Goal: Task Accomplishment & Management: Complete application form

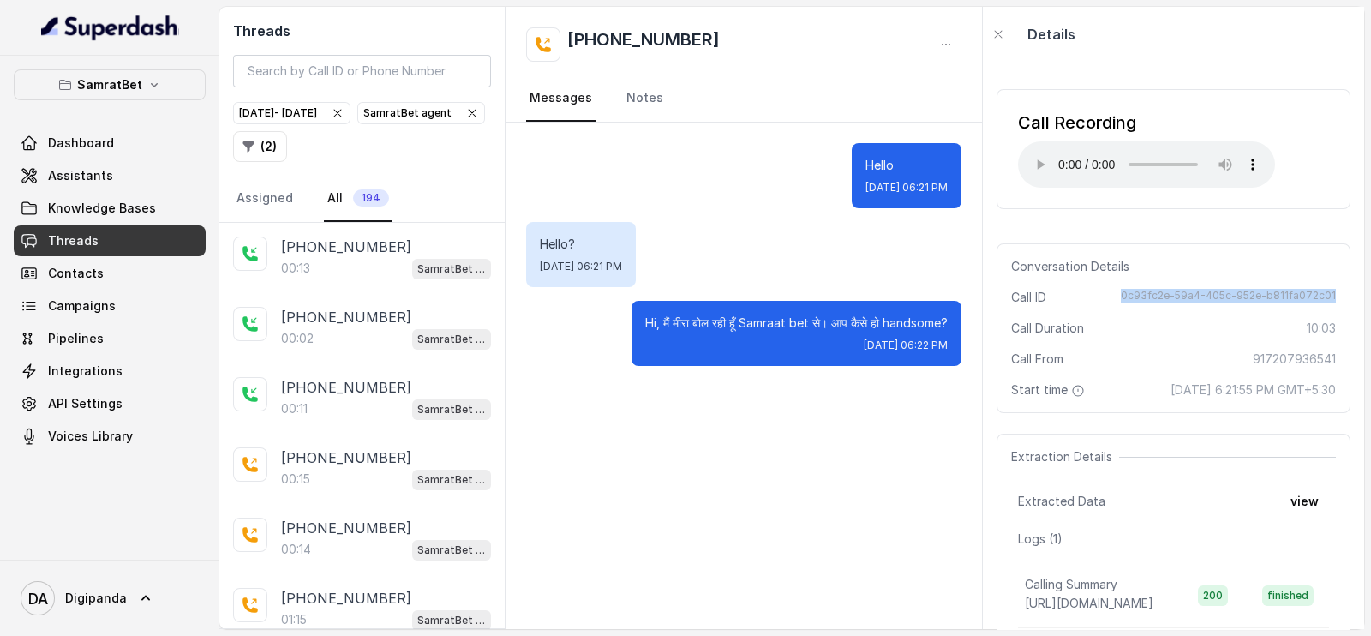
scroll to position [1770, 0]
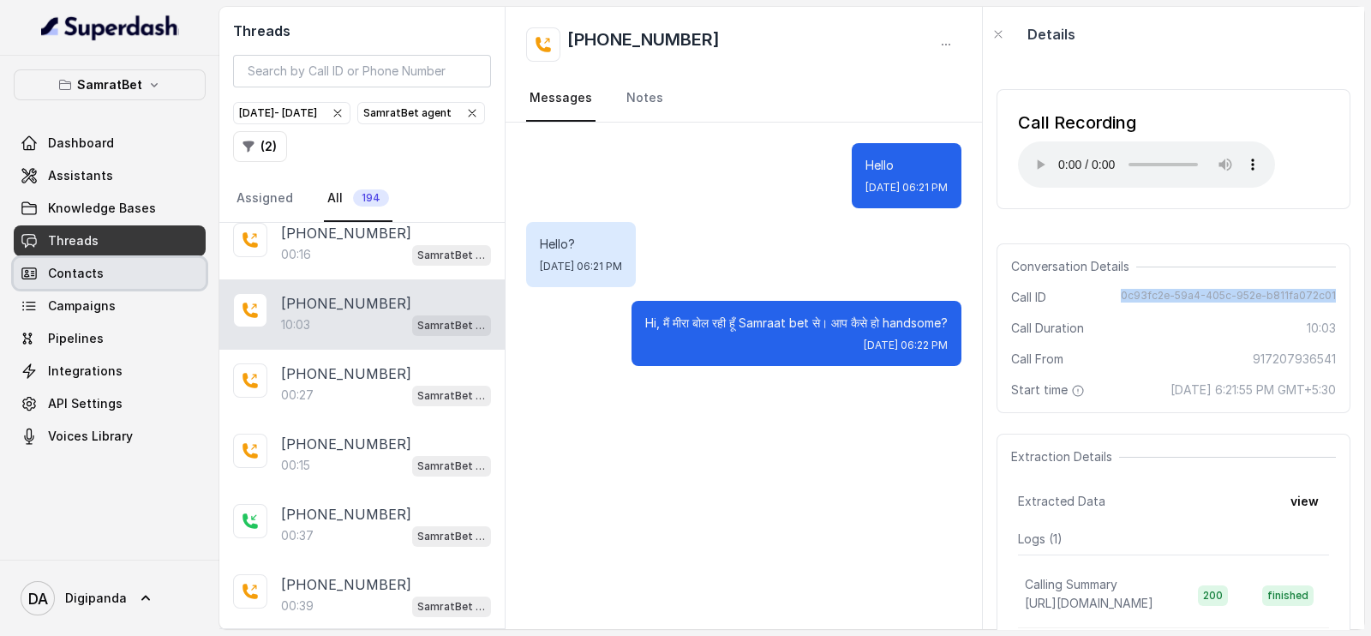
click at [130, 286] on link "Contacts" at bounding box center [110, 273] width 192 height 31
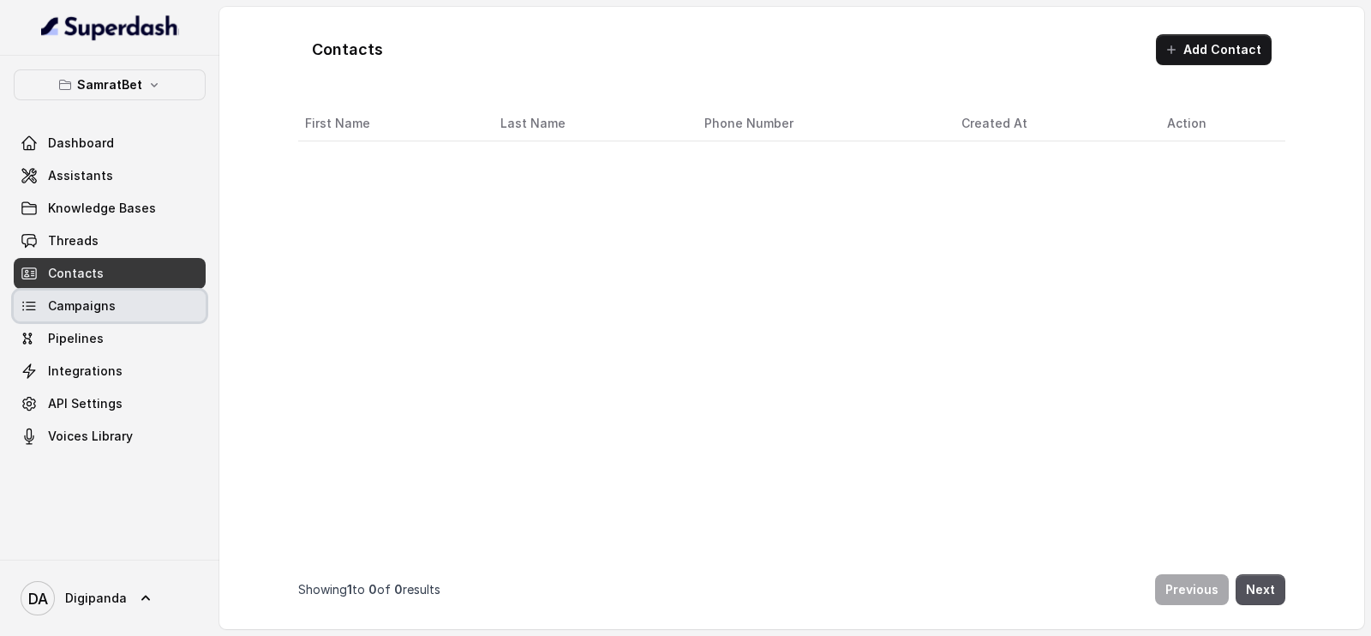
click at [140, 304] on link "Campaigns" at bounding box center [110, 305] width 192 height 31
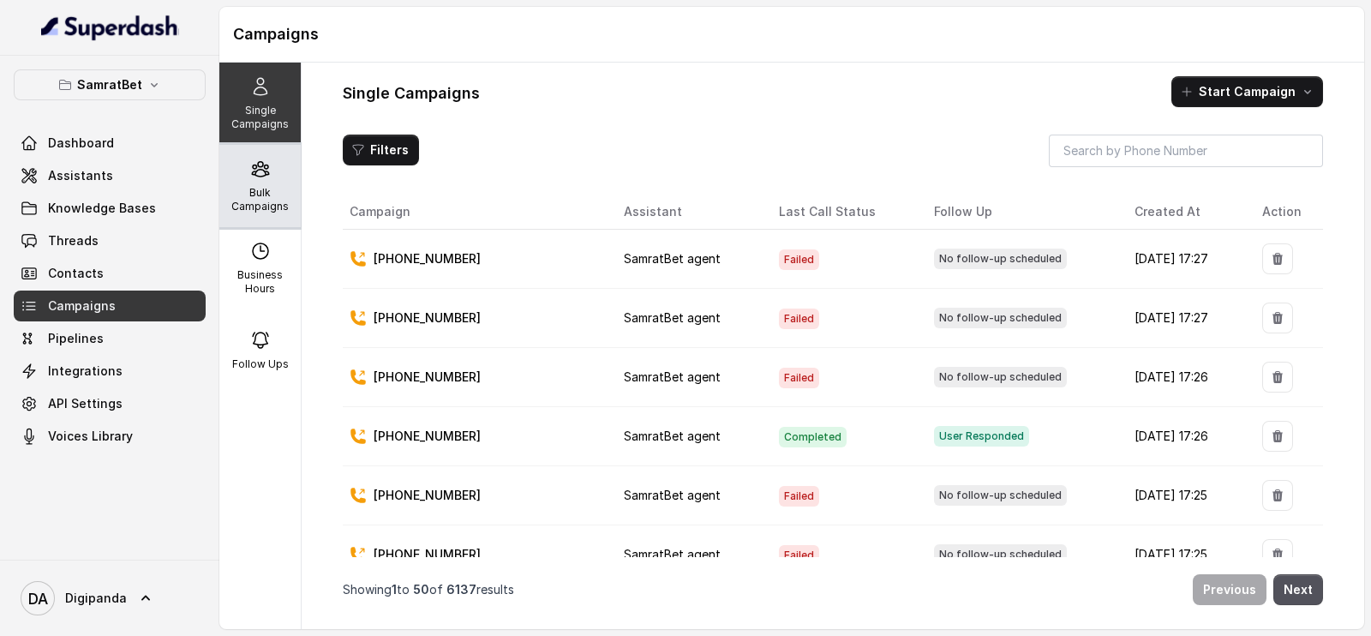
click at [267, 206] on p "Bulk Campaigns" at bounding box center [260, 199] width 68 height 27
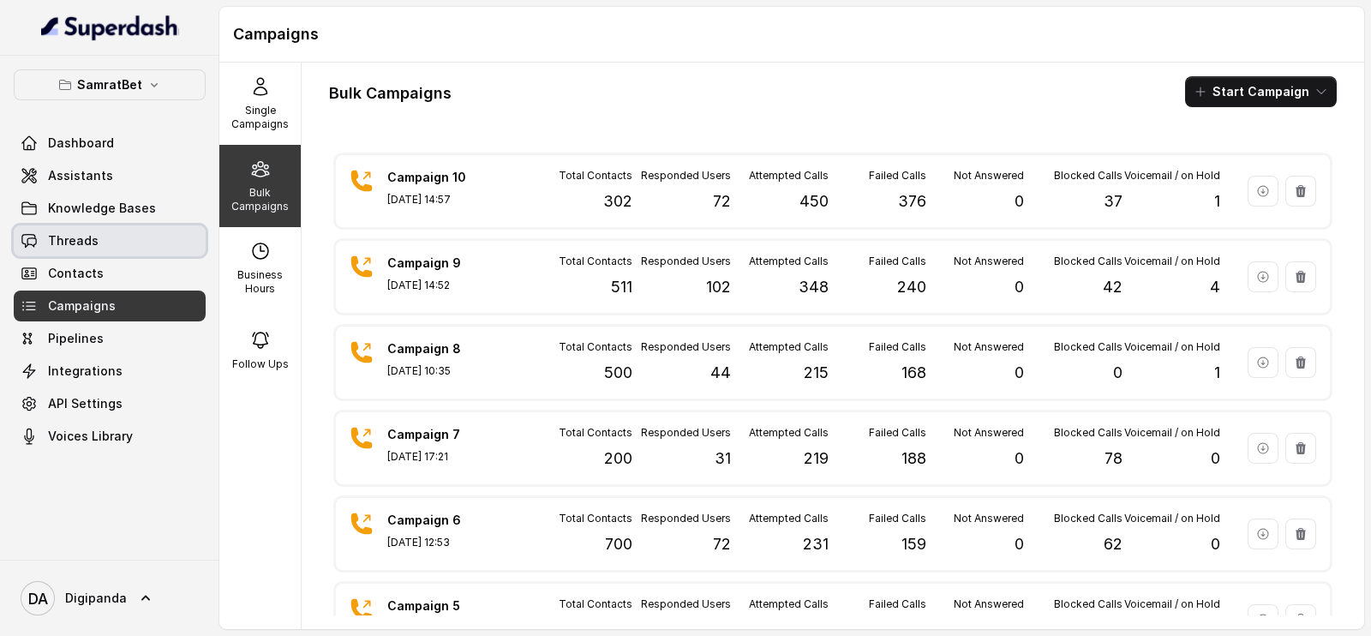
click at [53, 250] on link "Threads" at bounding box center [110, 240] width 192 height 31
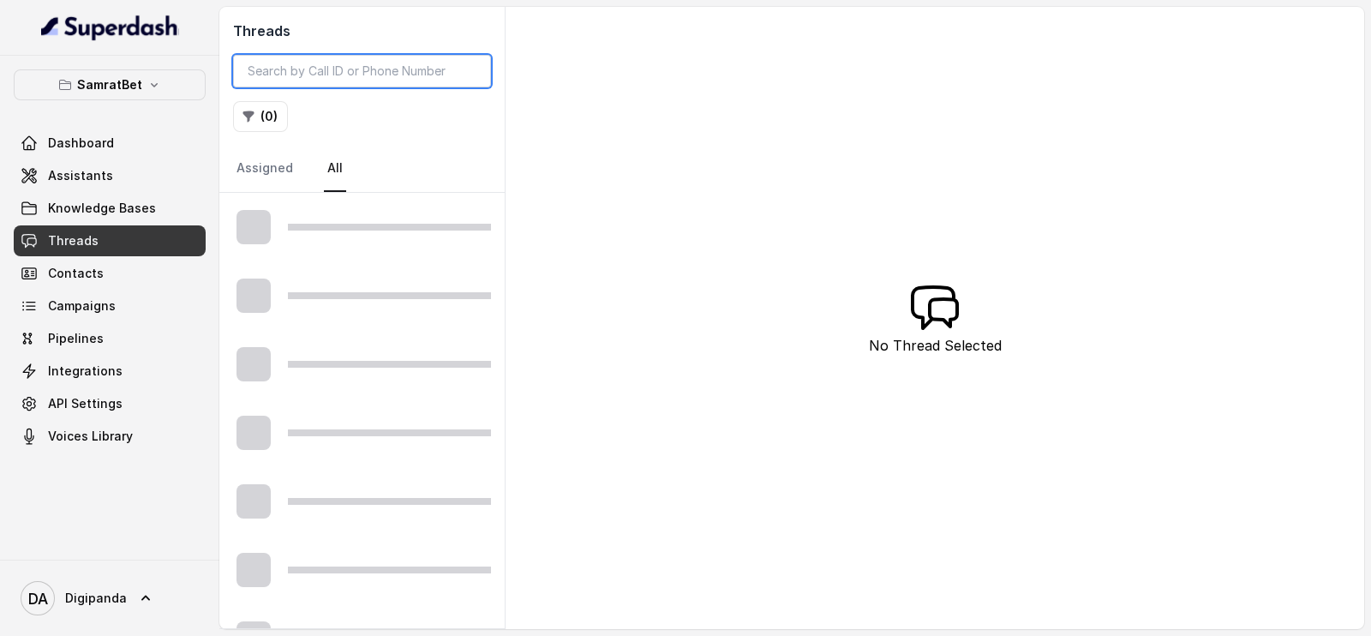
click at [347, 65] on input "search" at bounding box center [362, 71] width 258 height 33
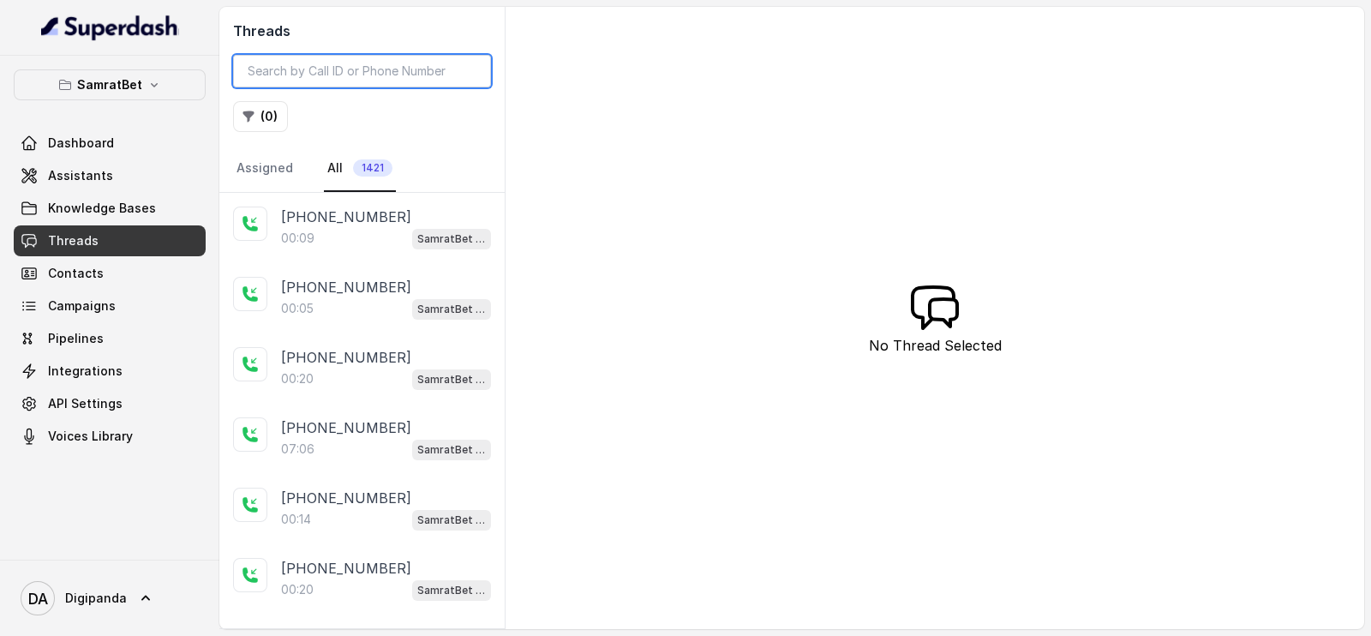
paste input "919945739340"
type input "919945739340"
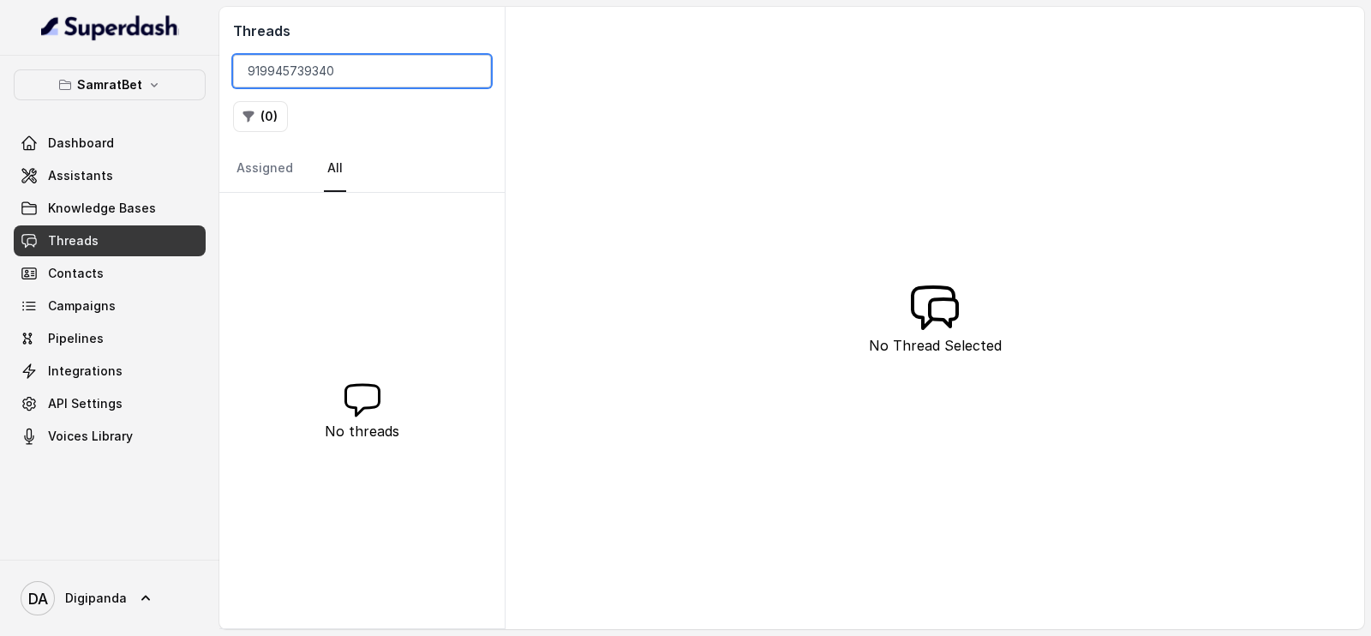
click at [470, 70] on input "919945739340" at bounding box center [362, 71] width 258 height 33
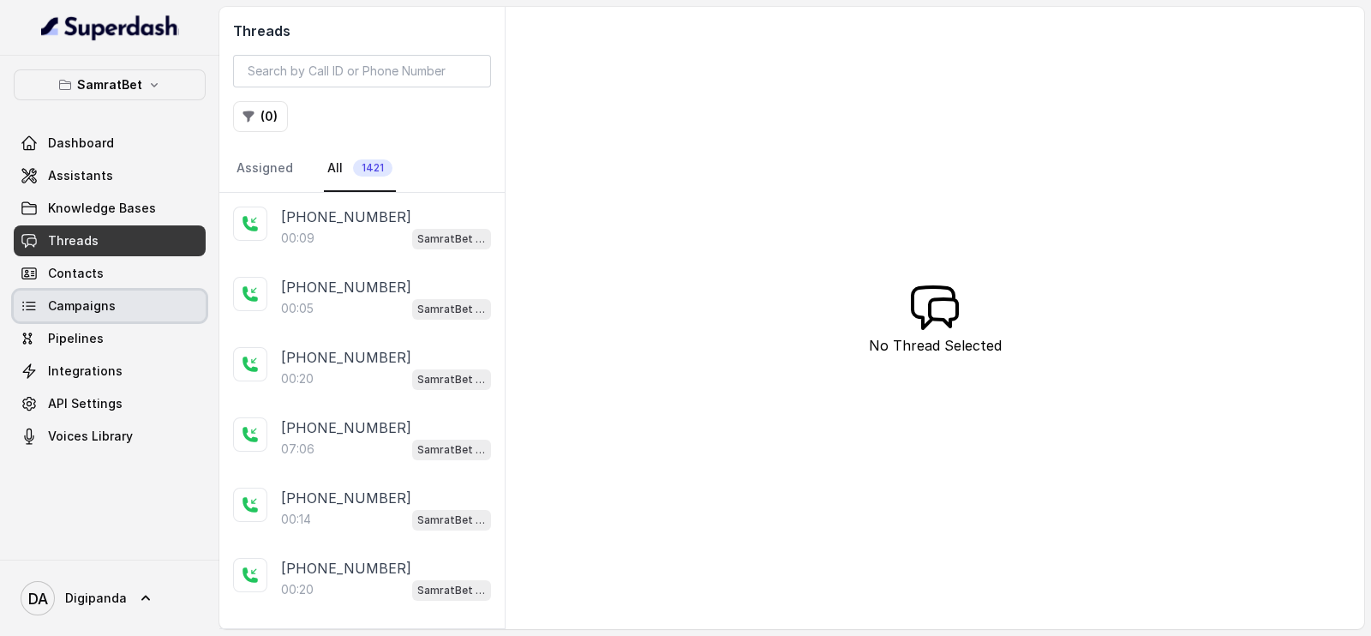
click at [124, 297] on link "Campaigns" at bounding box center [110, 305] width 192 height 31
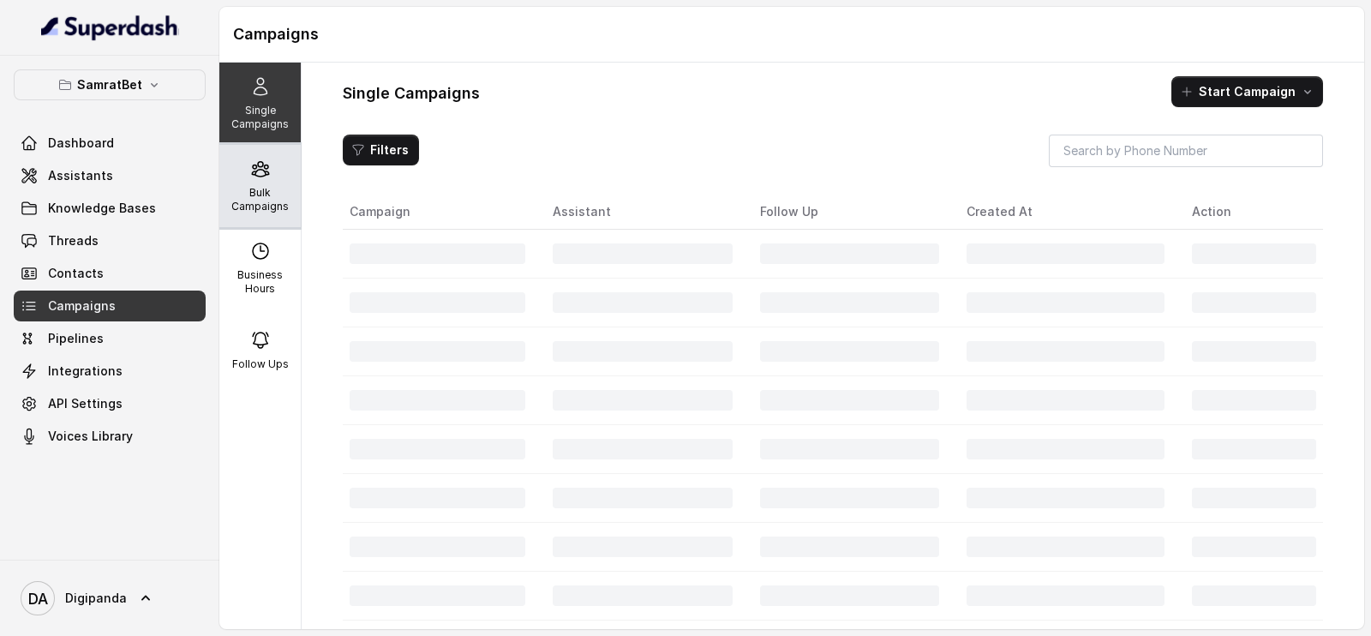
click at [250, 177] on icon at bounding box center [260, 169] width 21 height 21
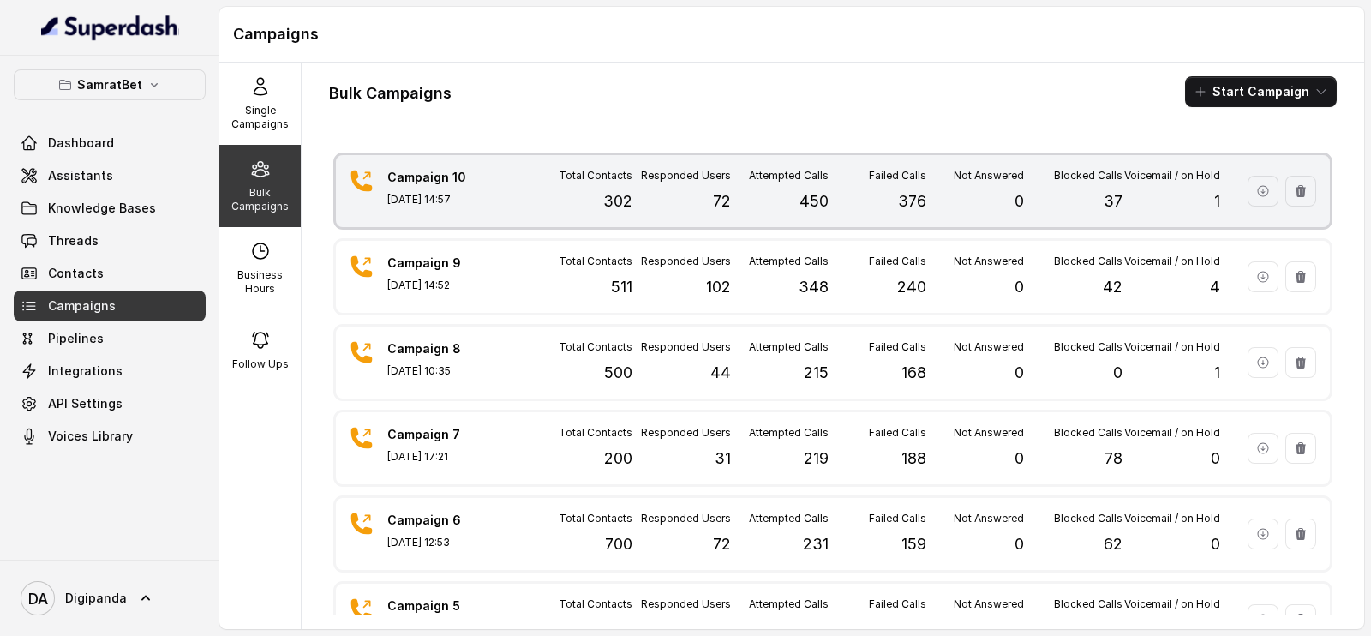
click at [615, 203] on p "302" at bounding box center [617, 201] width 29 height 24
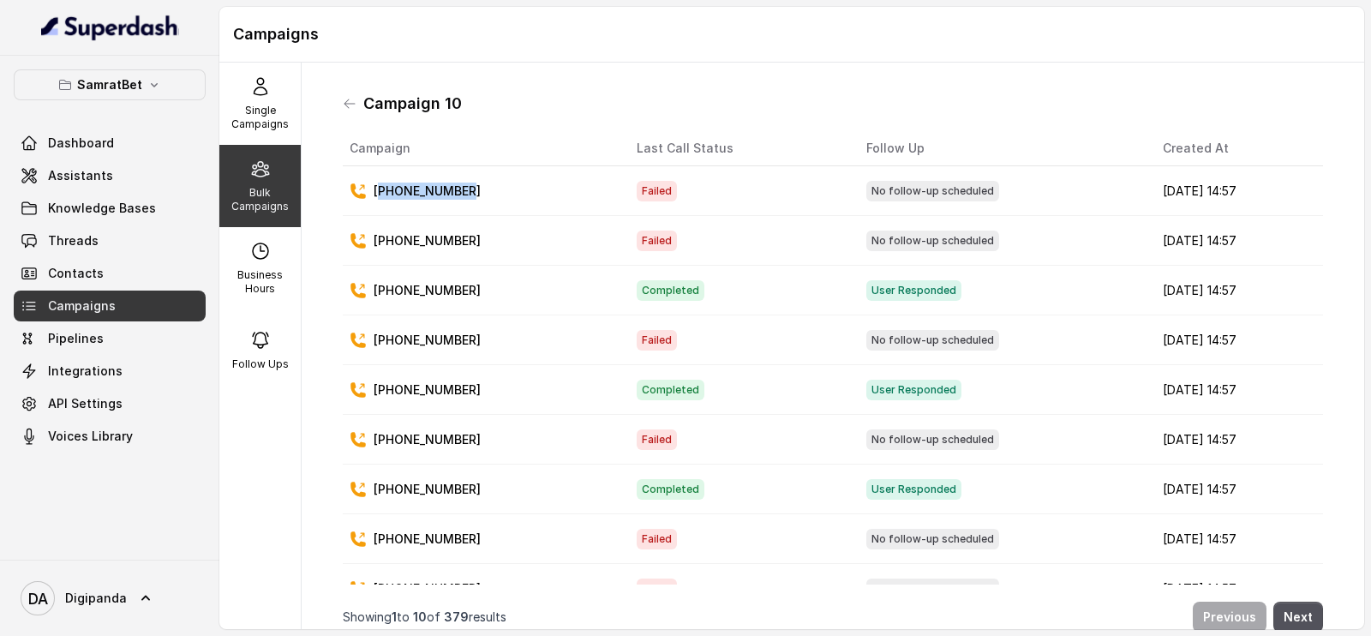
drag, startPoint x: 491, startPoint y: 194, endPoint x: 383, endPoint y: 186, distance: 108.3
click at [383, 186] on div "[PHONE_NUMBER]" at bounding box center [480, 190] width 260 height 17
copy p "919161225862"
drag, startPoint x: 491, startPoint y: 284, endPoint x: 397, endPoint y: 288, distance: 94.3
click at [397, 288] on div "[PHONE_NUMBER]" at bounding box center [480, 290] width 260 height 17
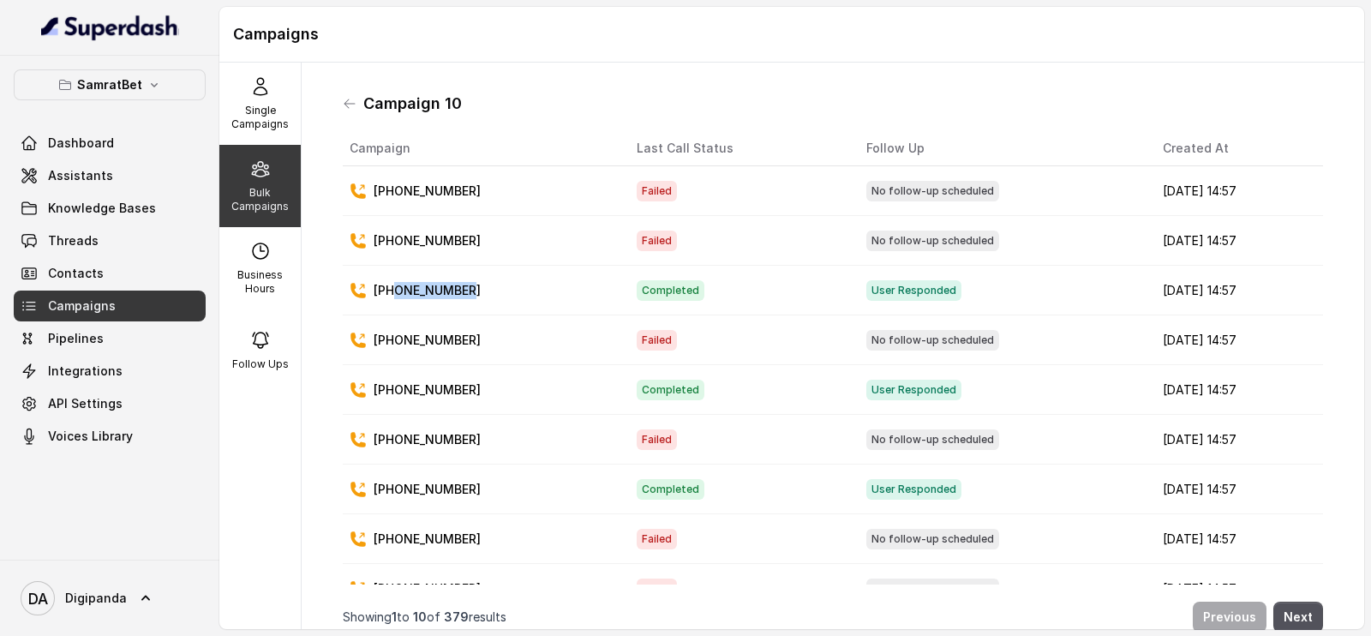
copy p "9620588704"
click at [246, 186] on p "Bulk Campaigns" at bounding box center [260, 199] width 68 height 27
click at [343, 102] on icon at bounding box center [350, 104] width 14 height 14
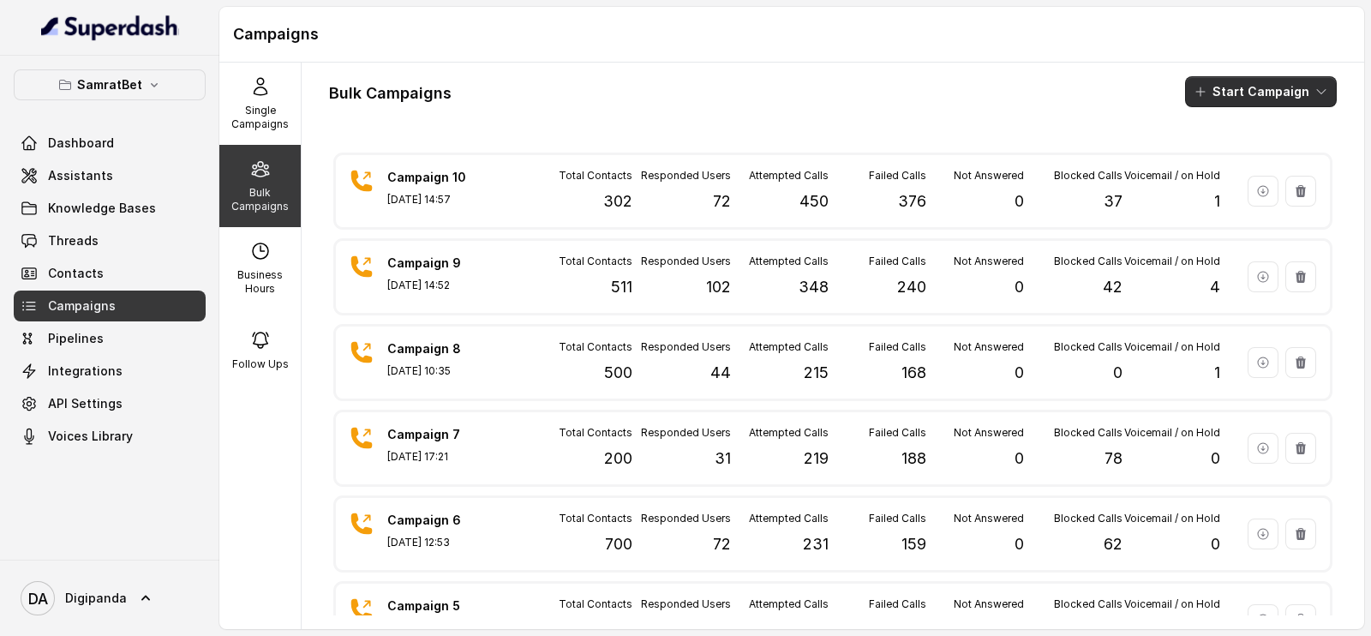
click at [1215, 87] on button "Start Campaign" at bounding box center [1261, 91] width 152 height 31
click at [1229, 152] on div "Call" at bounding box center [1220, 158] width 83 height 17
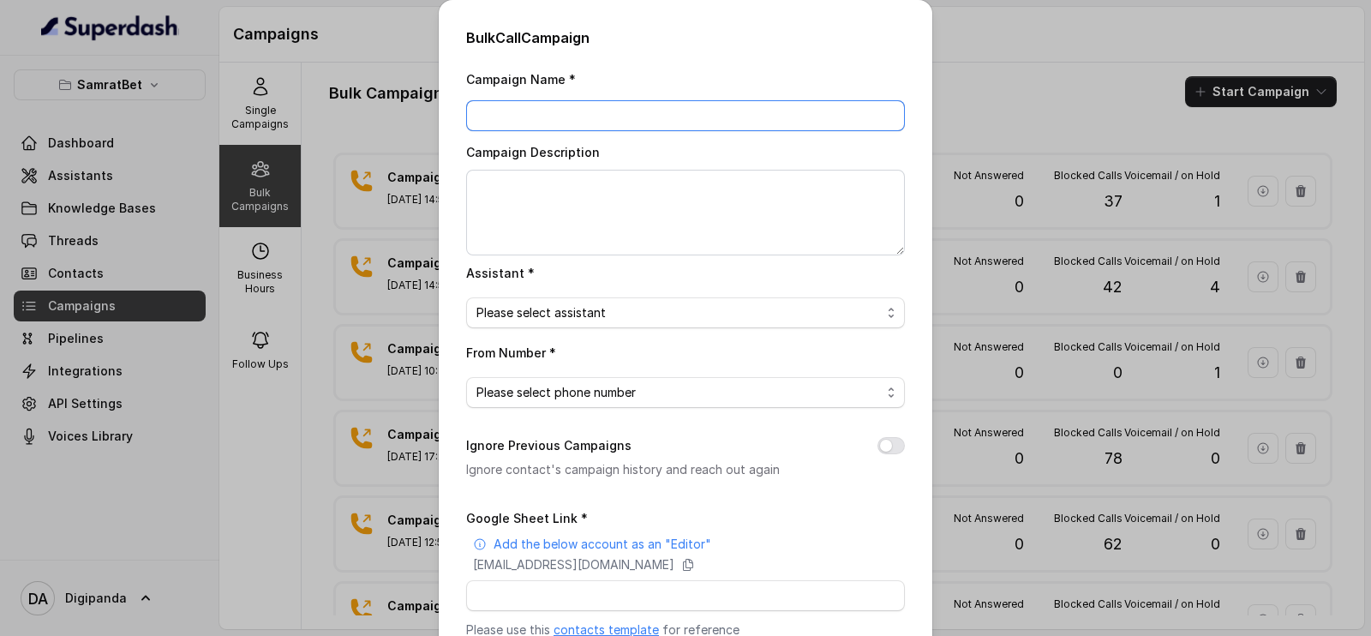
click at [689, 122] on input "Campaign Name *" at bounding box center [685, 115] width 439 height 31
type input "Campaign 11"
click at [637, 210] on textarea "Campaign Description" at bounding box center [685, 213] width 439 height 86
type textarea "On 300 Leads"
click at [619, 302] on span "Please select assistant" at bounding box center [678, 312] width 404 height 21
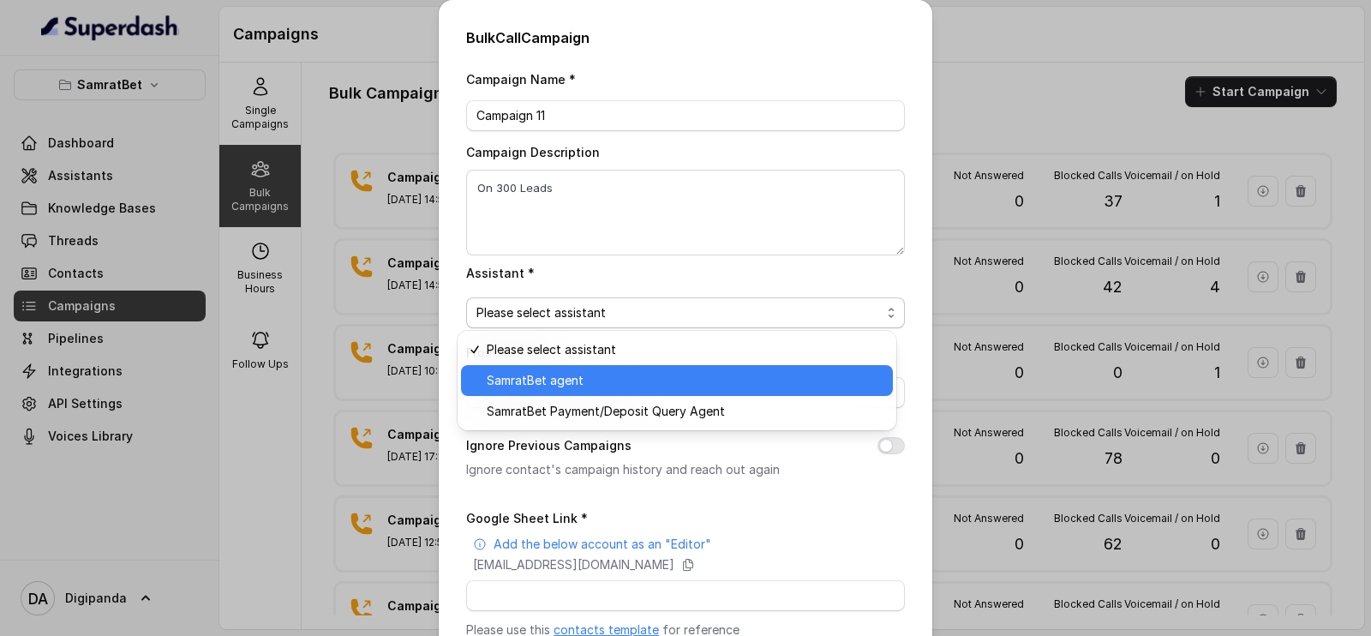
click at [618, 386] on span "SamratBet agent" at bounding box center [685, 380] width 396 height 21
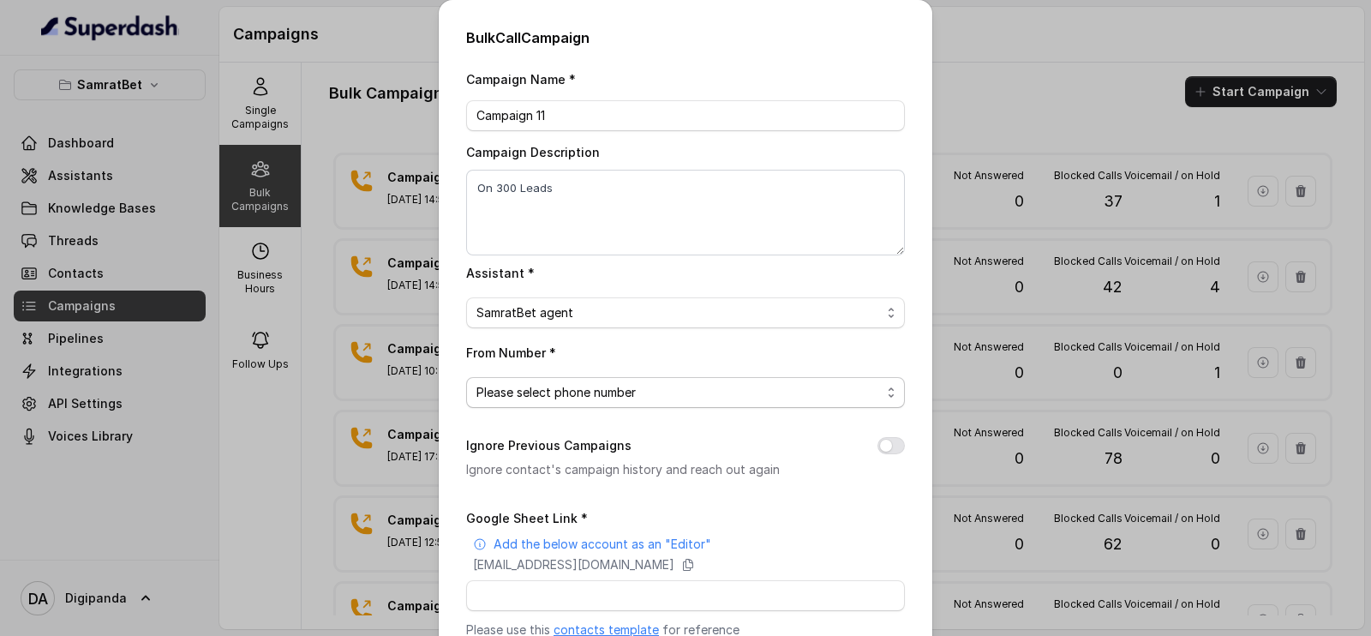
click at [615, 394] on span "Please select phone number" at bounding box center [678, 392] width 404 height 21
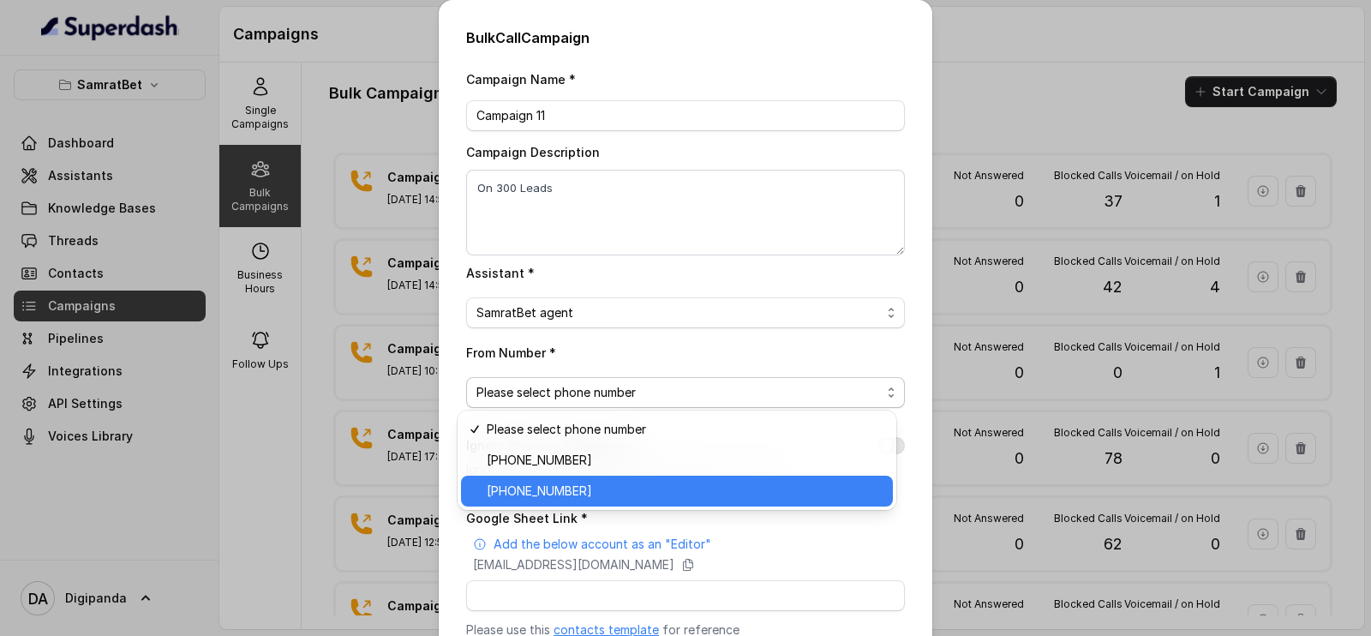
click at [606, 482] on span "[PHONE_NUMBER]" at bounding box center [685, 491] width 396 height 21
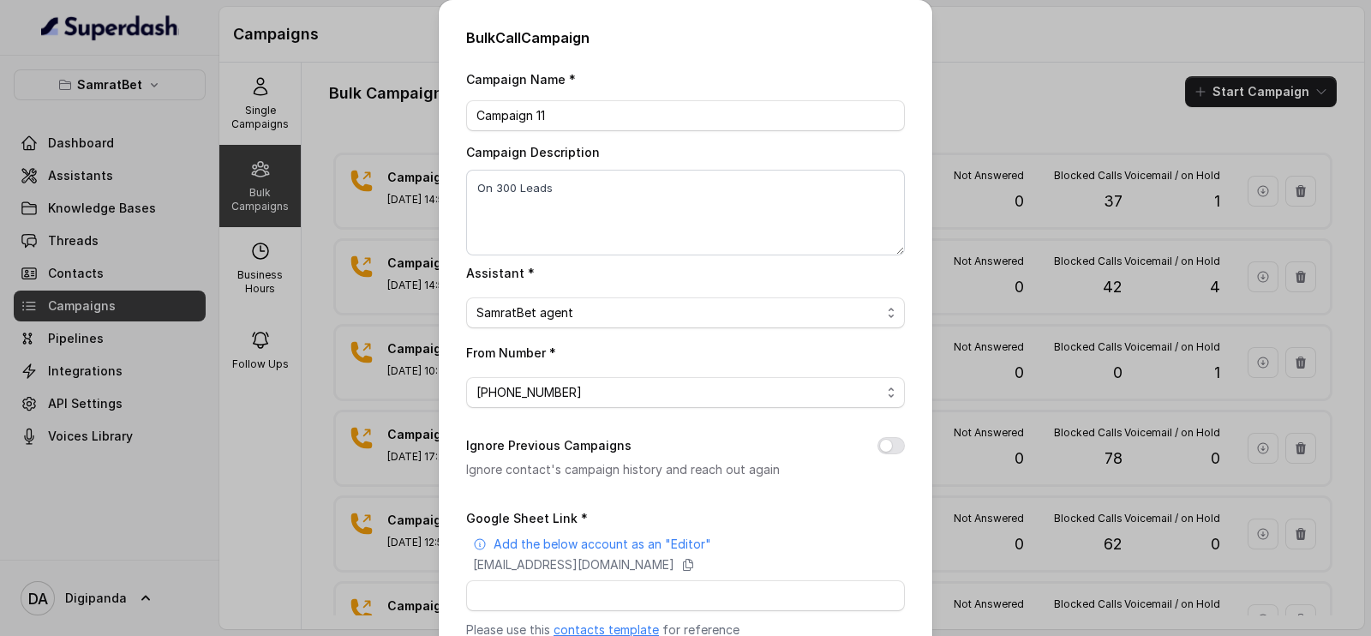
click at [305, 426] on div "Bulk Call Campaign Campaign Name * Campaign 11 Campaign Description On 300 Lead…" at bounding box center [685, 318] width 1371 height 636
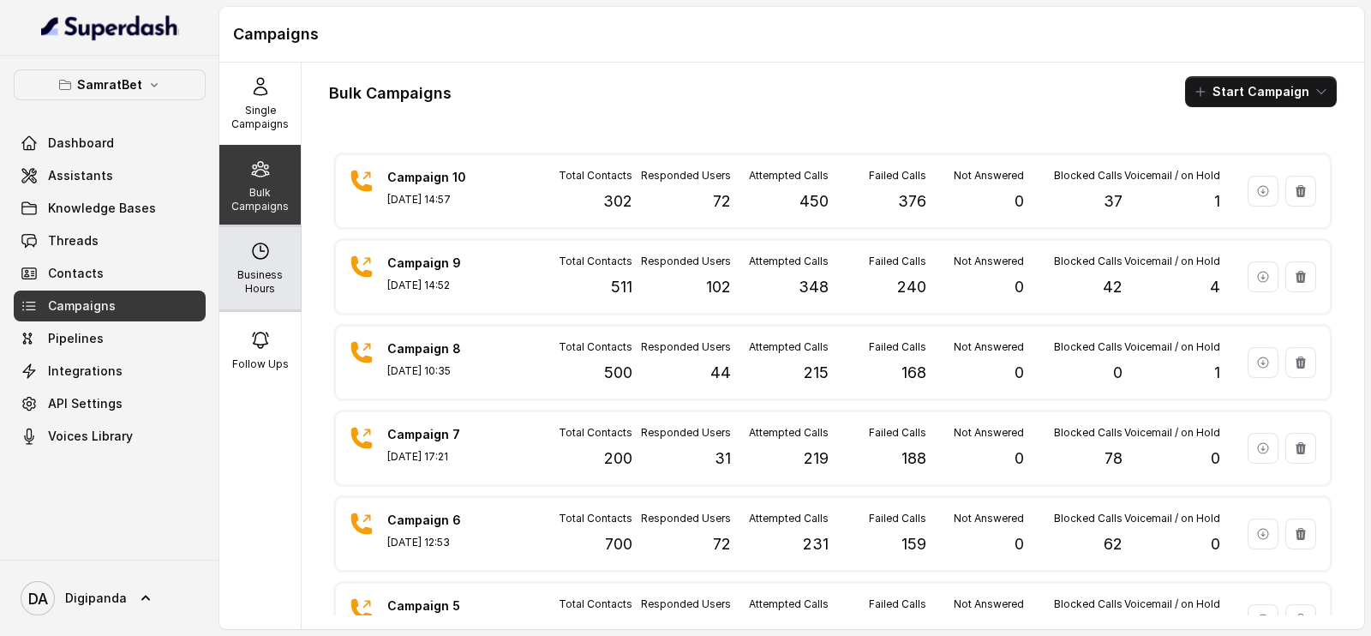
click at [266, 266] on div "Business Hours" at bounding box center [259, 268] width 81 height 82
select select "[GEOGRAPHIC_DATA]/[GEOGRAPHIC_DATA]"
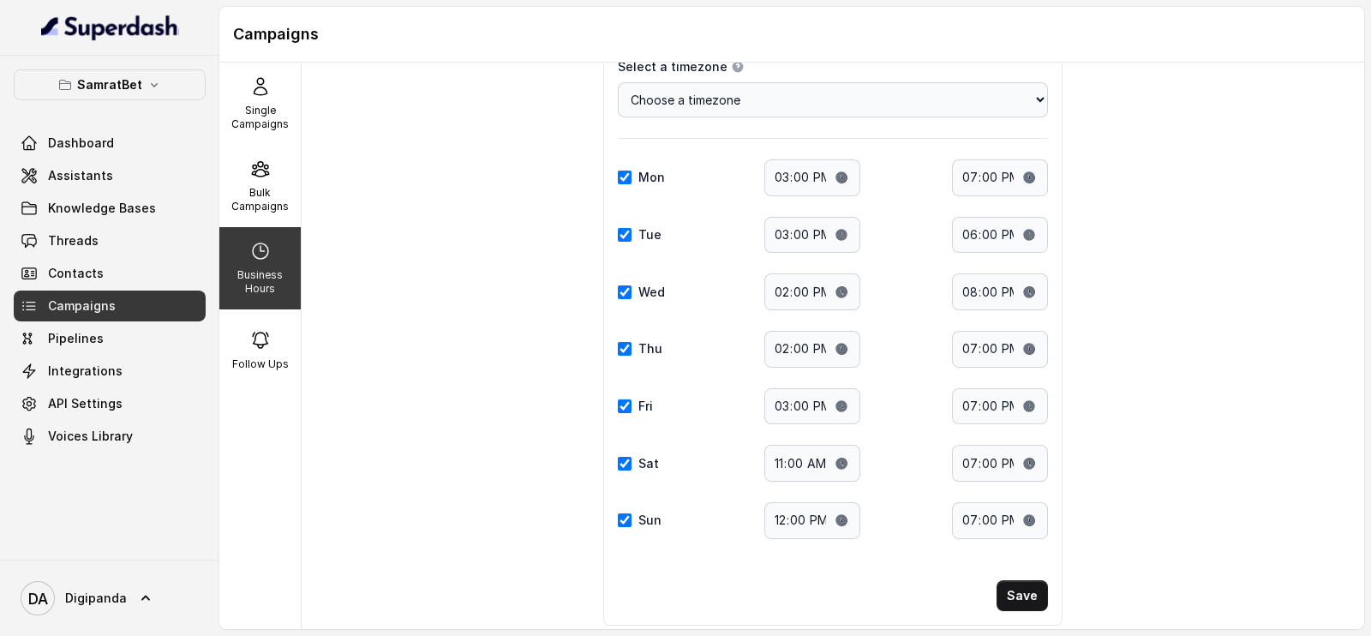
scroll to position [117, 0]
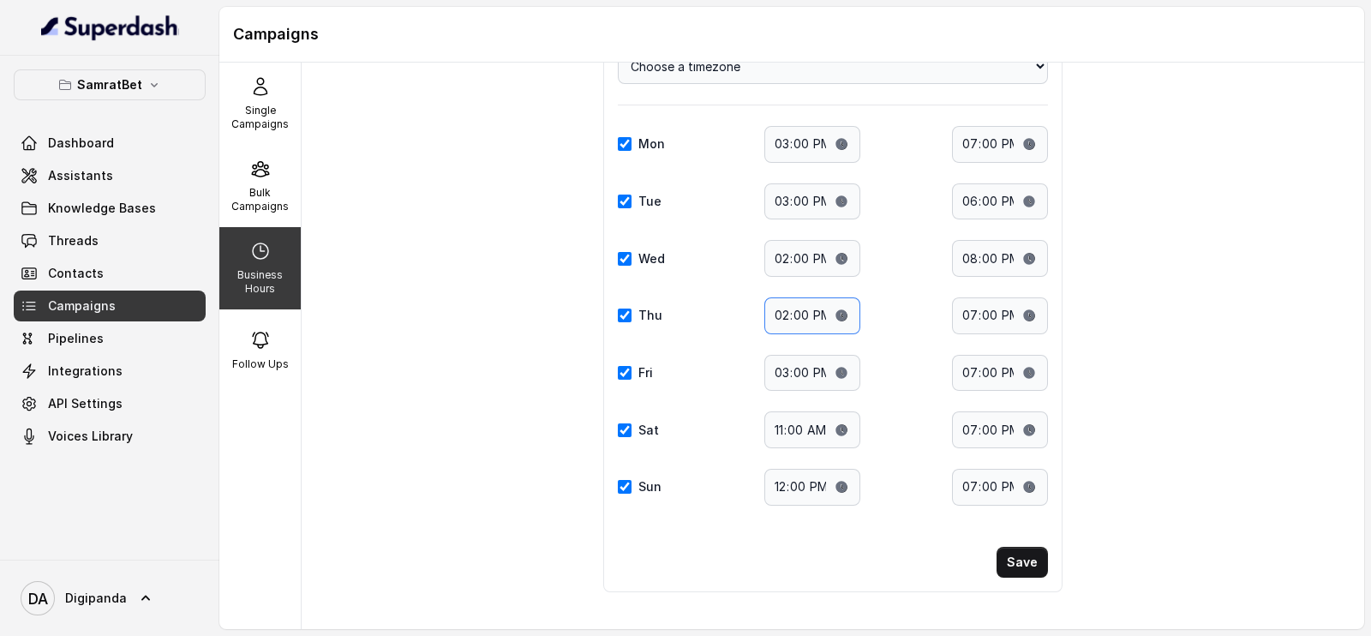
click at [832, 314] on input "14:00" at bounding box center [812, 315] width 96 height 37
type input "15:00"
click at [1008, 556] on button "Save" at bounding box center [1021, 562] width 51 height 31
click at [1025, 310] on input "19:00" at bounding box center [1000, 315] width 96 height 37
type input "18:00"
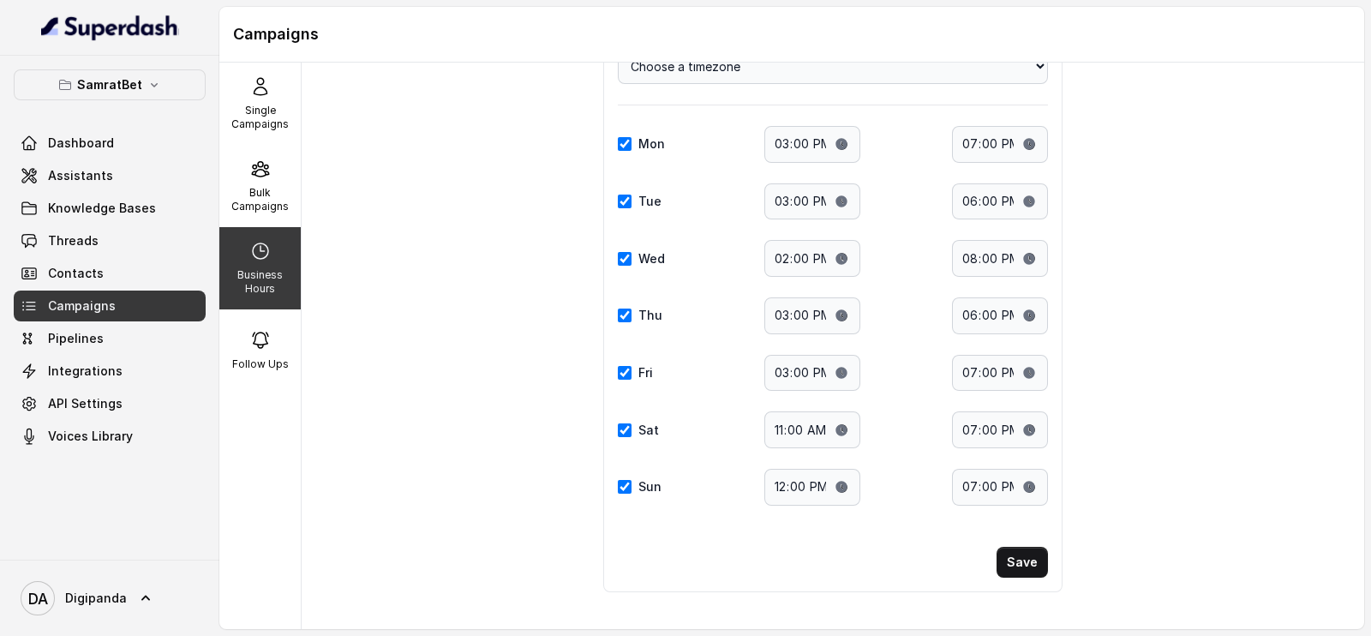
click at [1154, 613] on div "Business Hours Select a timezone Details Select a timezone that fits your locat…" at bounding box center [833, 346] width 1062 height 566
click at [1036, 547] on button "Save" at bounding box center [1021, 562] width 51 height 31
click at [834, 260] on input "14:00" at bounding box center [812, 258] width 96 height 37
click at [1014, 551] on button "Save" at bounding box center [1021, 562] width 51 height 31
